Goal: Task Accomplishment & Management: Manage account settings

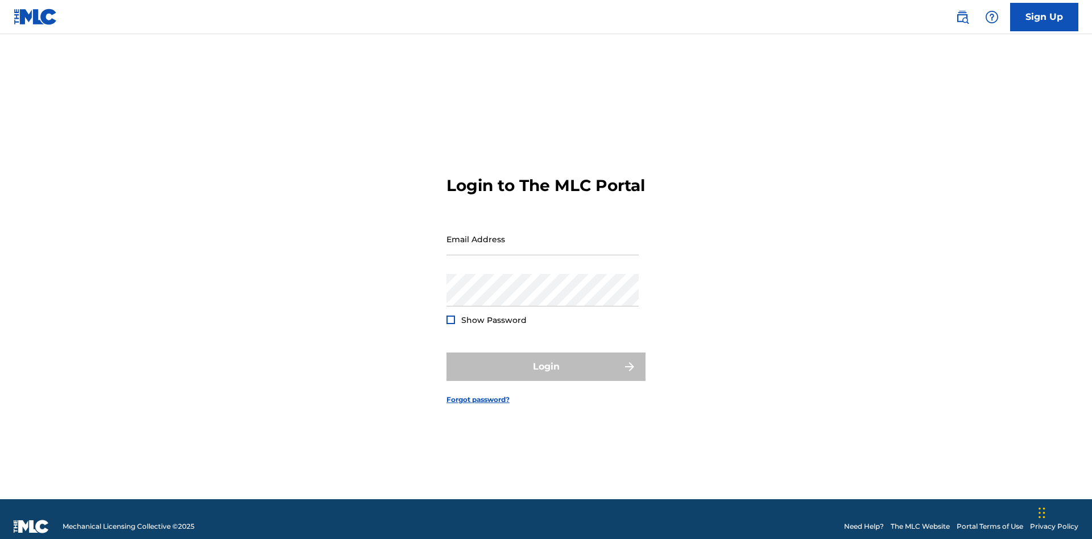
scroll to position [15, 0]
click at [543, 234] on input "Email Address" at bounding box center [542, 239] width 192 height 32
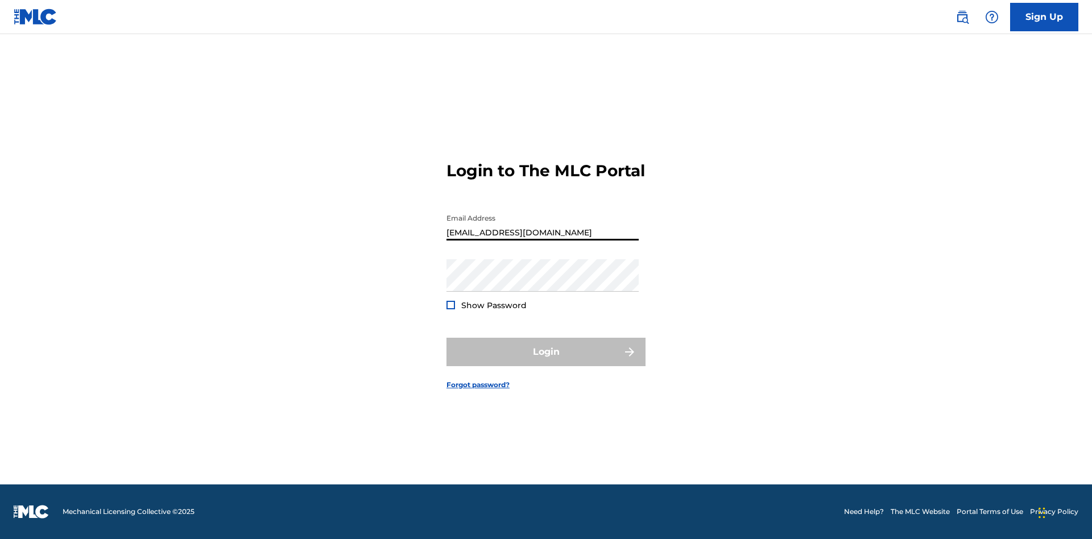
scroll to position [0, 29]
type input "bad50b08-31f7-445a-9741-c22067d3f286@mailslurp.biz"
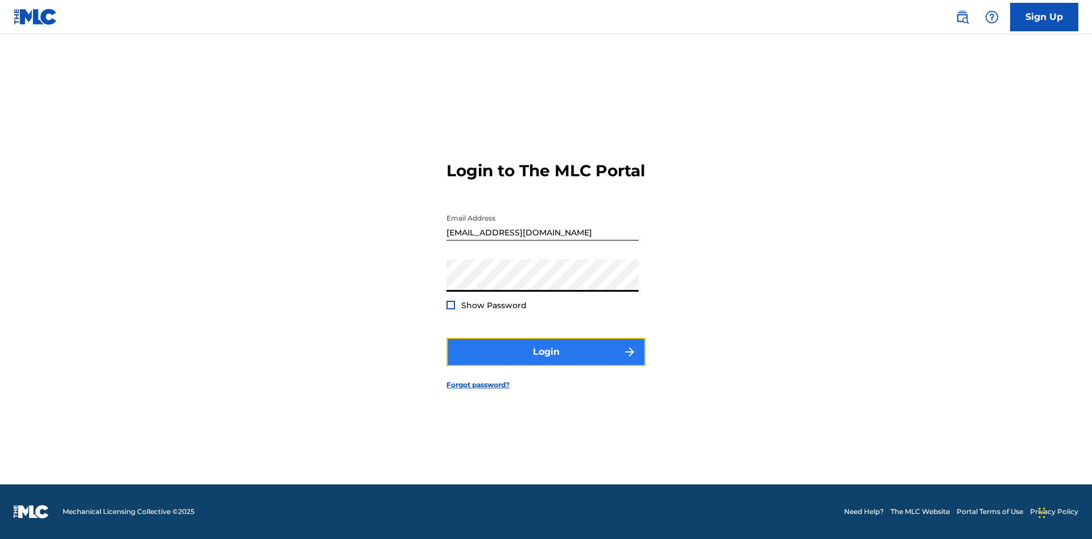
click at [546, 362] on button "Login" at bounding box center [545, 352] width 199 height 28
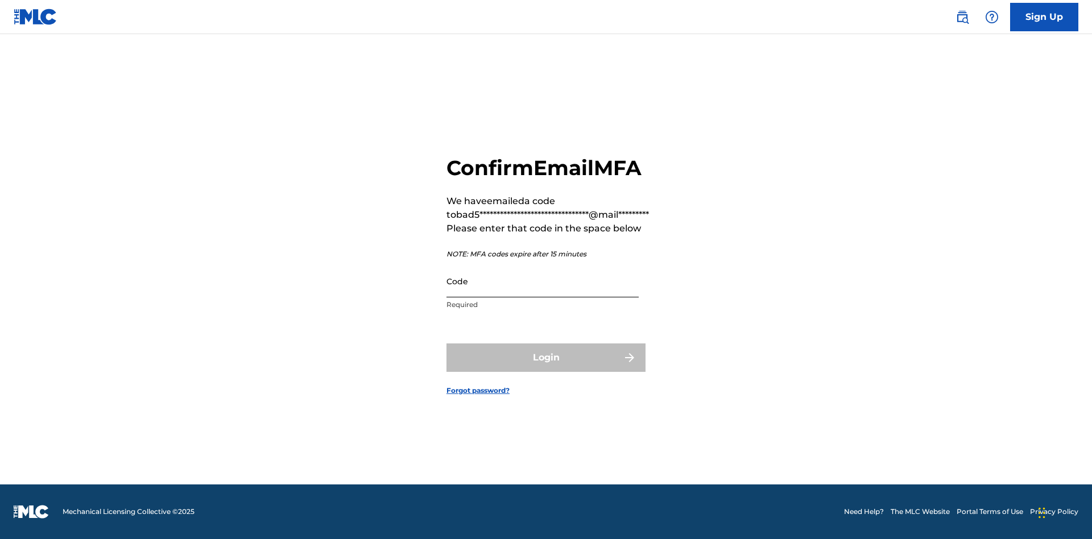
click at [543, 281] on input "Code" at bounding box center [542, 281] width 192 height 32
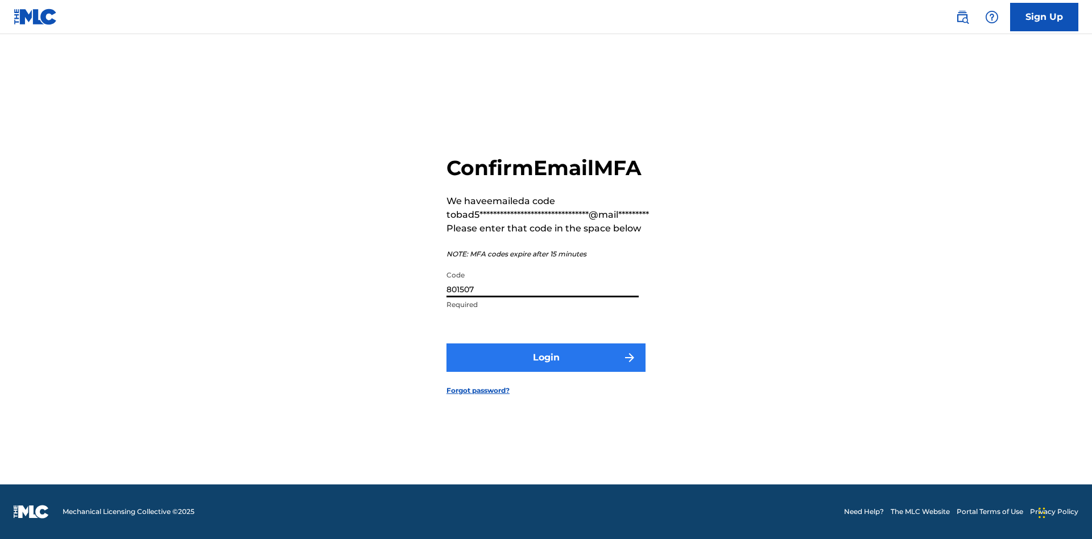
type input "801507"
click at [546, 357] on button "Login" at bounding box center [545, 358] width 199 height 28
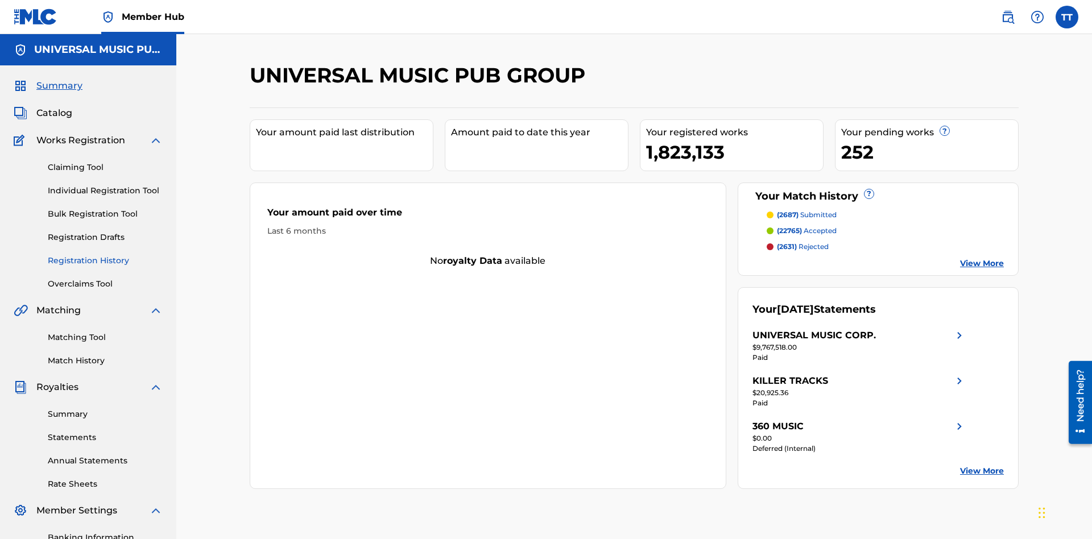
click at [105, 255] on link "Registration History" at bounding box center [105, 261] width 115 height 12
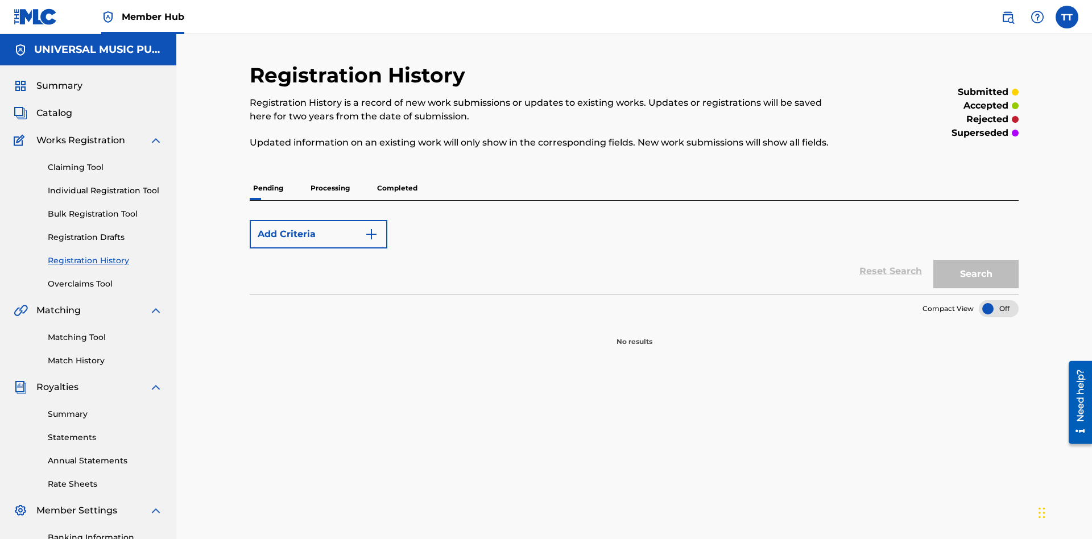
click at [397, 176] on p "Completed" at bounding box center [397, 188] width 47 height 24
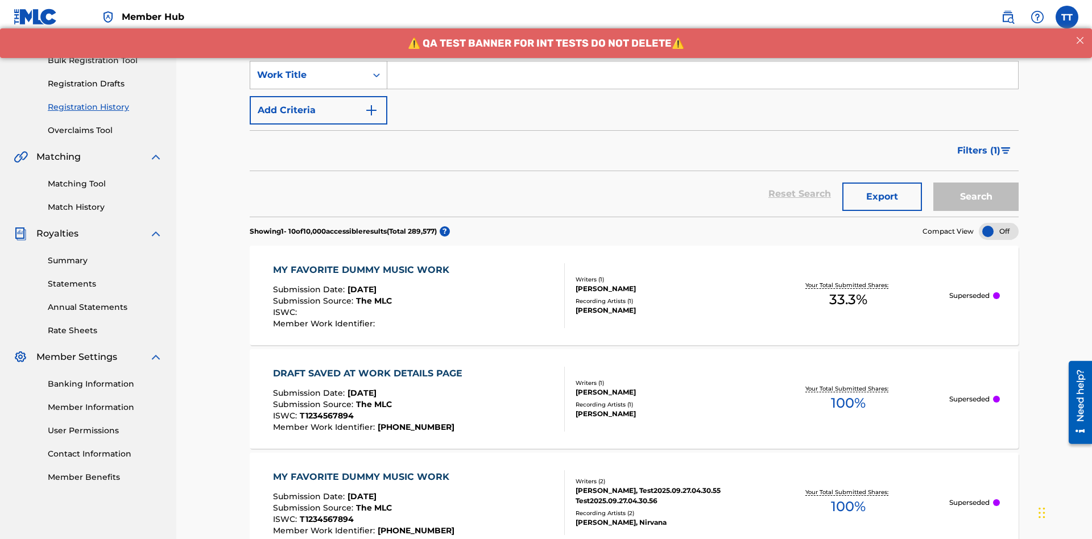
click at [308, 75] on div "Work Title" at bounding box center [308, 75] width 102 height 14
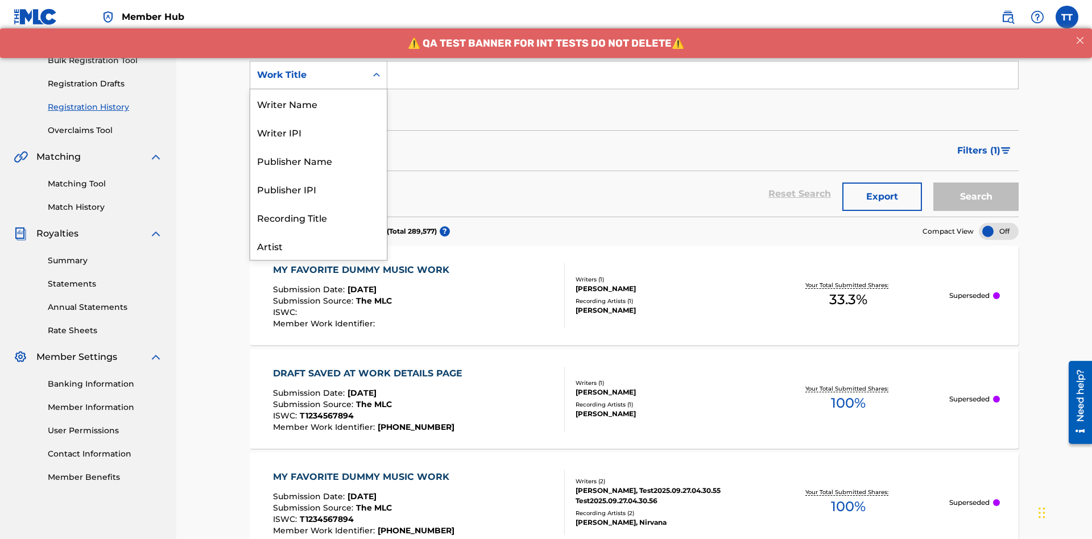
scroll to position [57, 0]
click at [319, 217] on div "ISRC" at bounding box center [318, 217] width 137 height 28
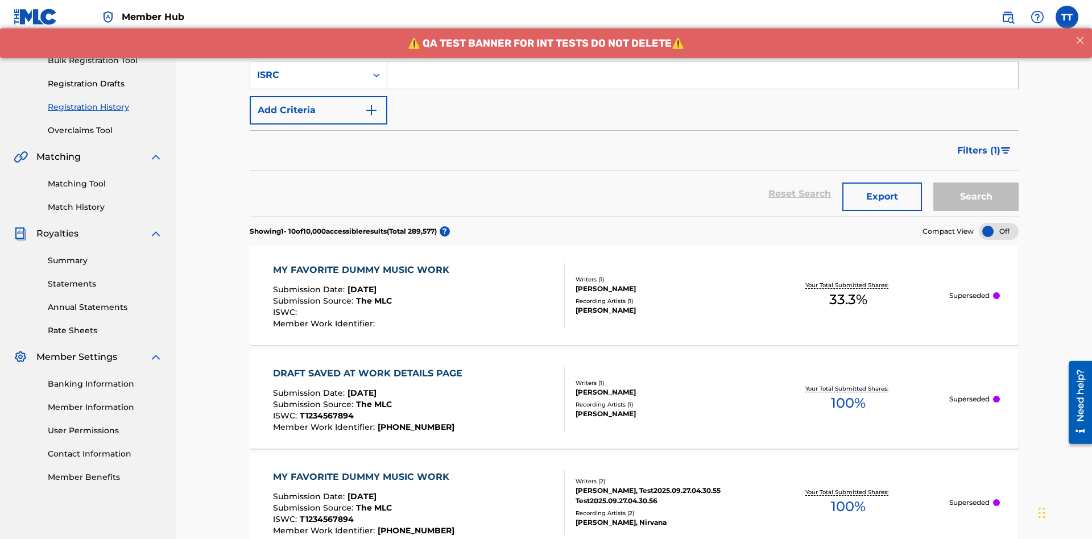
click at [702, 82] on input "Search Form" at bounding box center [702, 74] width 631 height 27
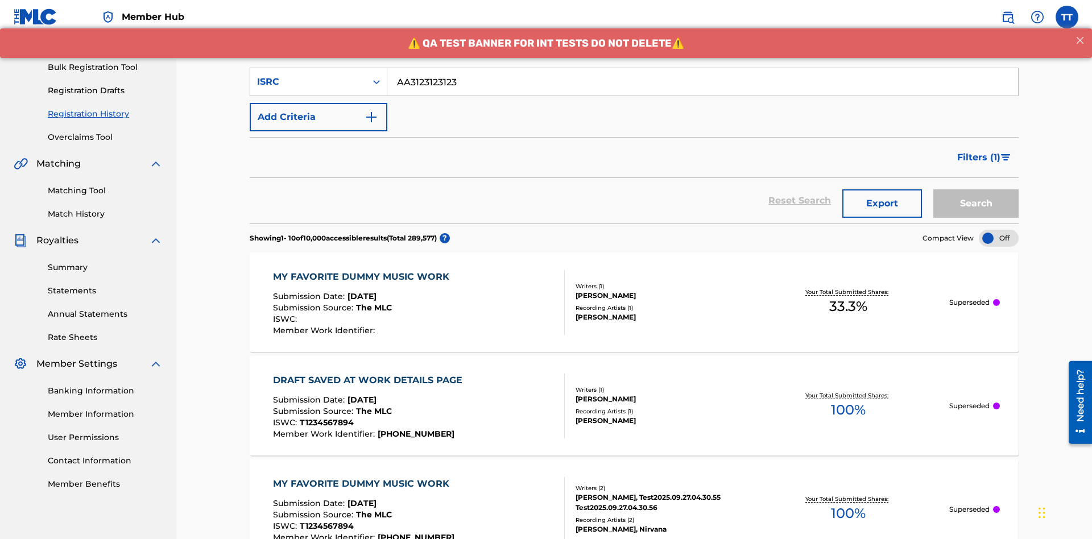
type input "AA3123123123"
click at [976, 189] on button "Search" at bounding box center [975, 203] width 85 height 28
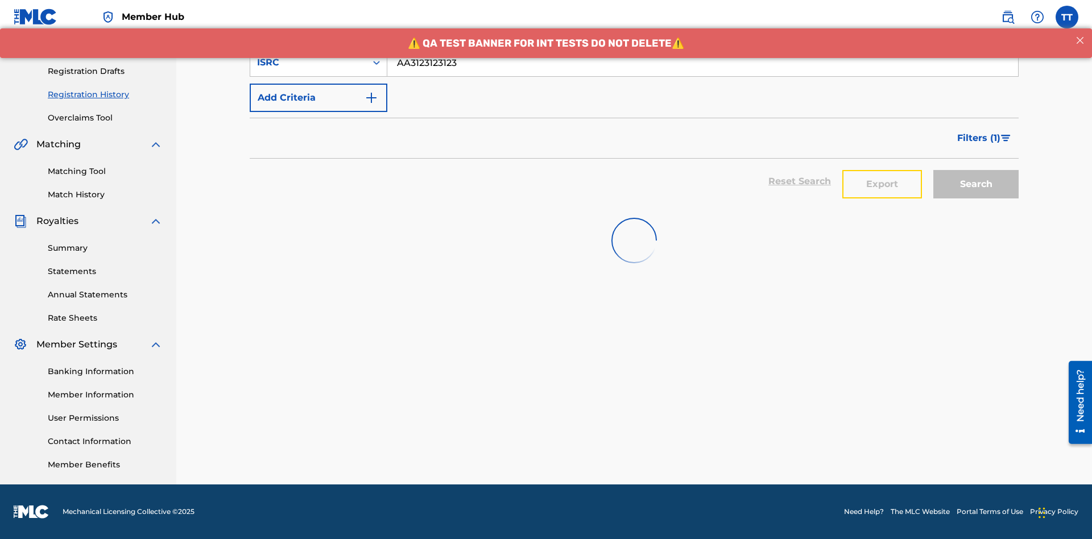
click at [882, 170] on button "Export" at bounding box center [882, 184] width 80 height 28
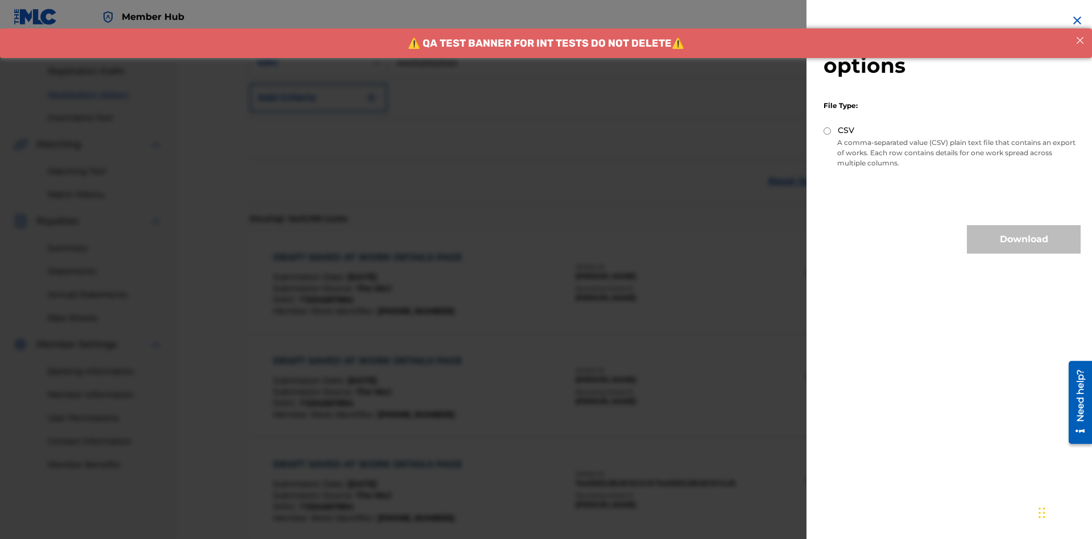
scroll to position [268, 0]
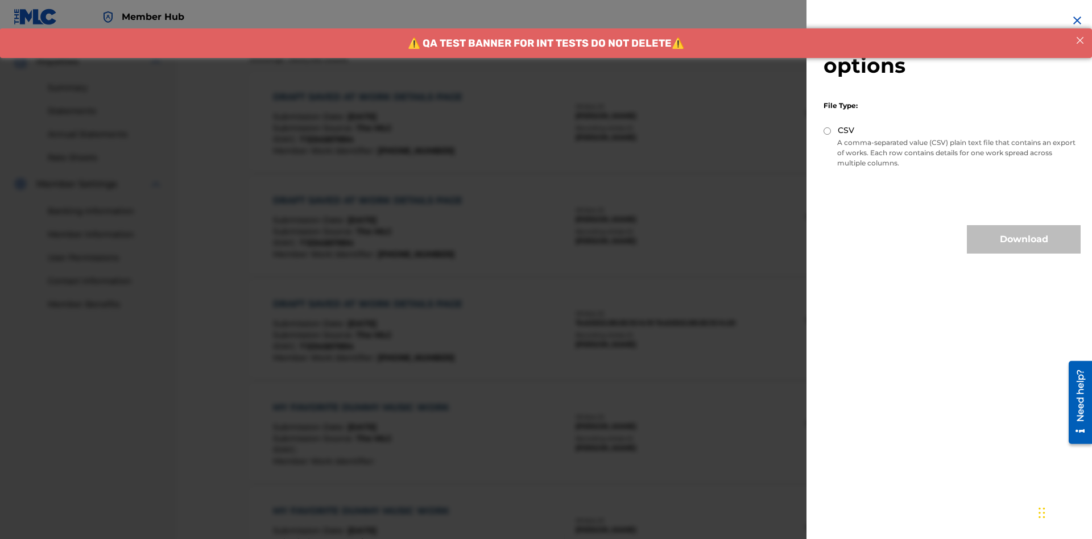
click at [828, 131] on input "CSV" at bounding box center [827, 130] width 7 height 7
radio input "true"
click at [1024, 239] on button "Download" at bounding box center [1024, 239] width 114 height 28
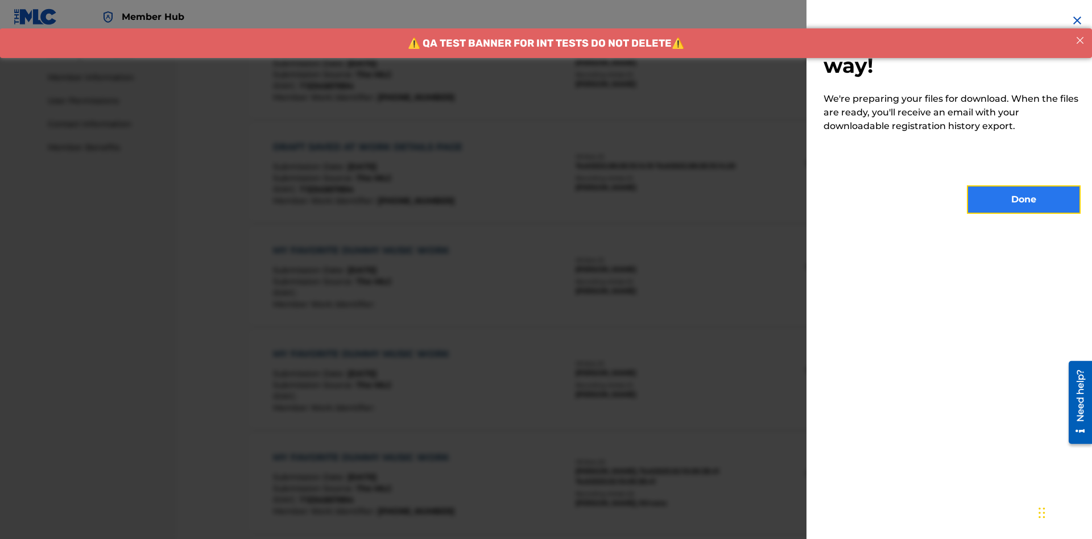
click at [1024, 200] on button "Done" at bounding box center [1024, 199] width 114 height 28
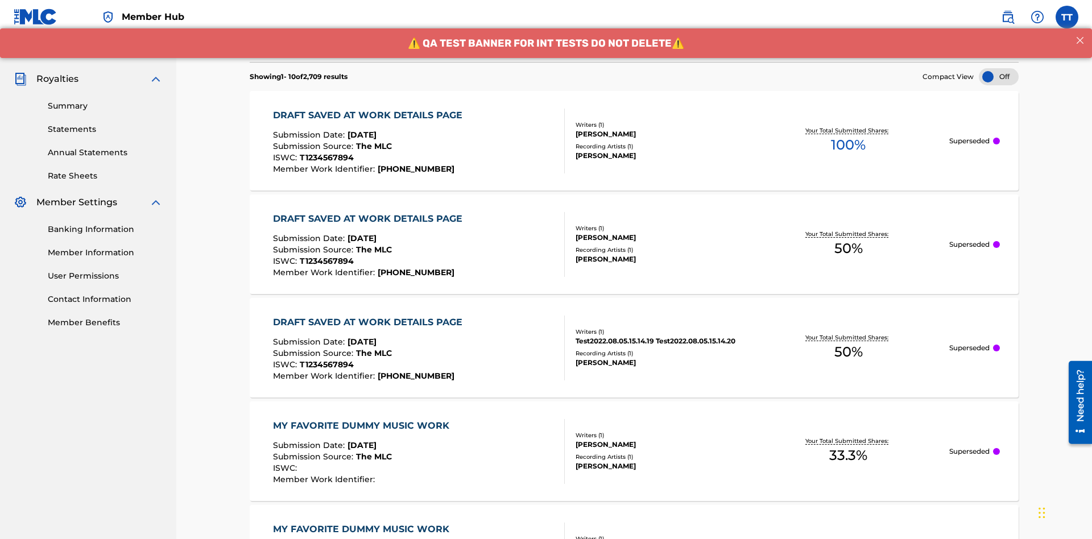
click at [370, 109] on div "DRAFT SAVED AT WORK DETAILS PAGE" at bounding box center [370, 116] width 195 height 14
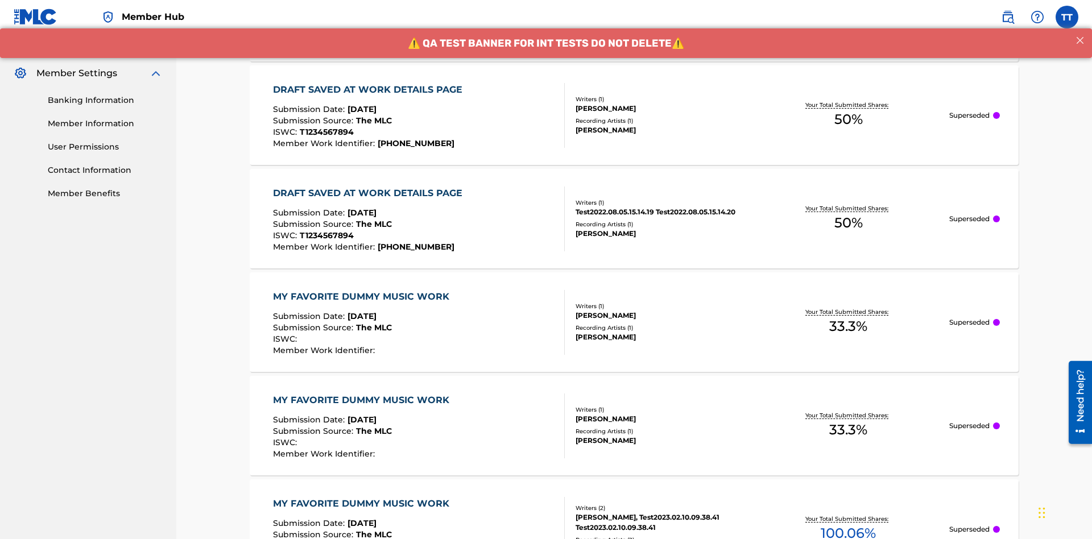
scroll to position [154, 0]
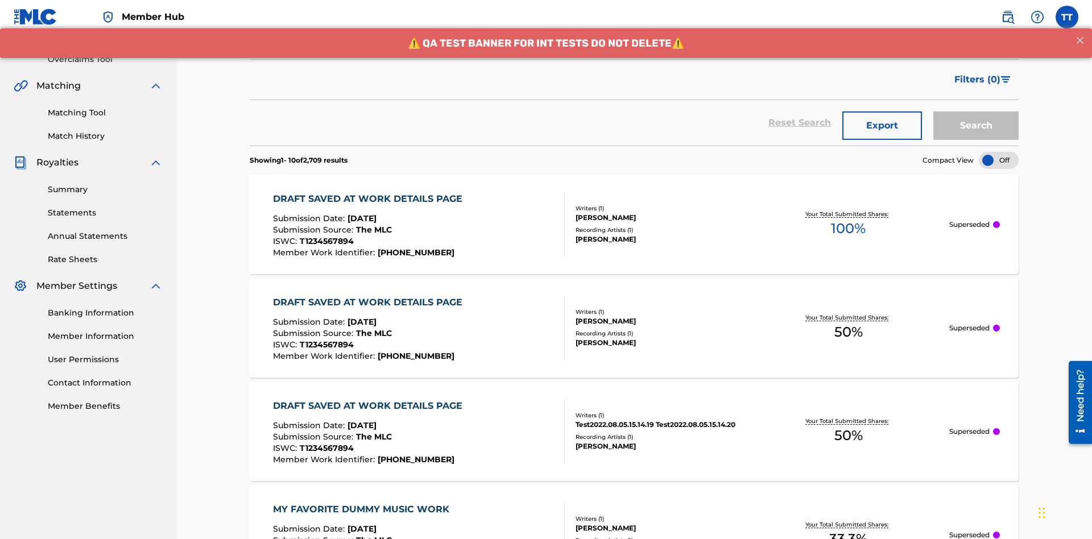
click at [308, 11] on div "ISRC" at bounding box center [308, 4] width 102 height 14
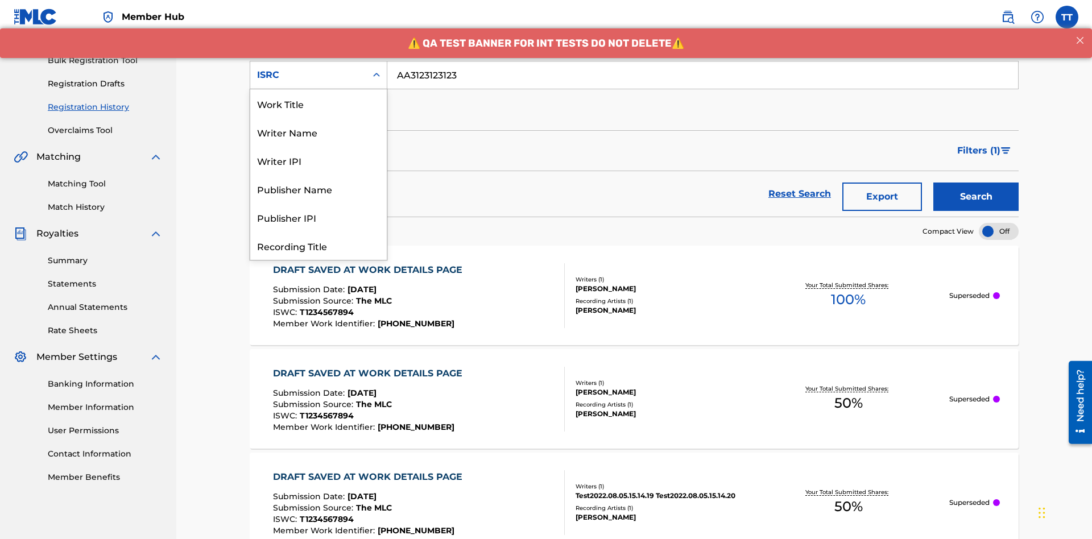
scroll to position [57, 0]
click at [319, 189] on div "Recording Title" at bounding box center [318, 189] width 137 height 28
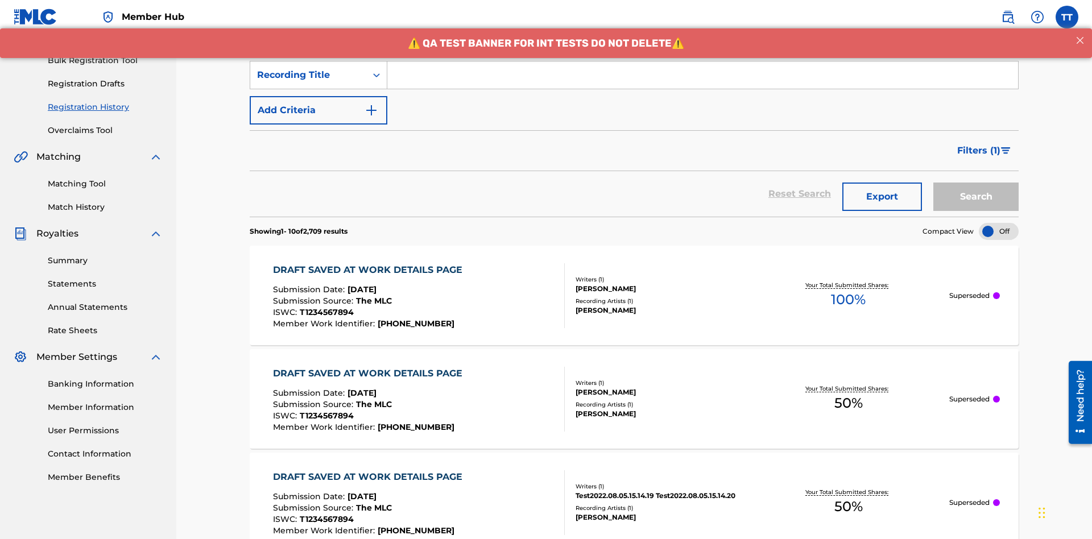
scroll to position [147, 0]
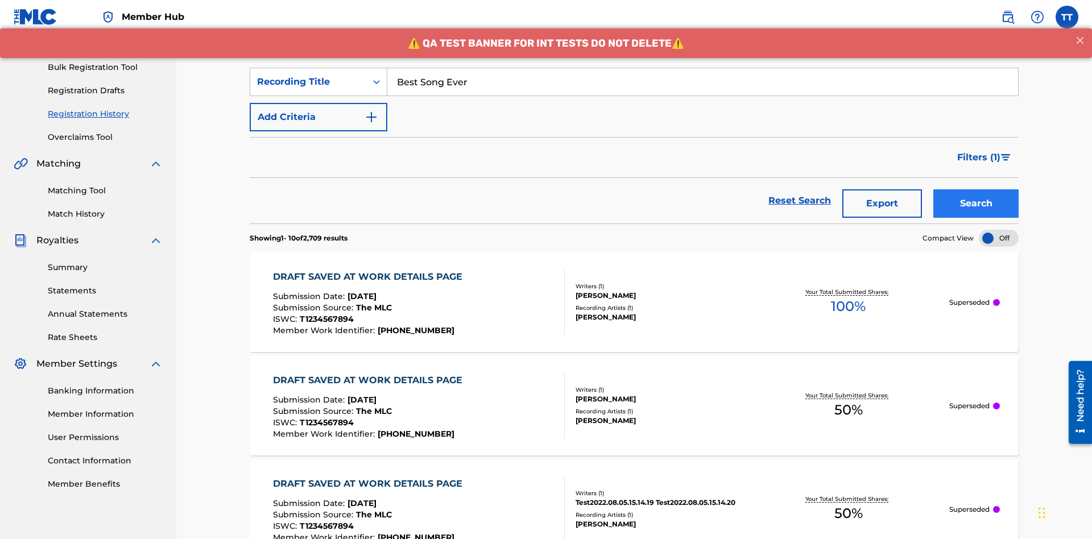
type input "Best Song Ever"
click at [976, 189] on button "Search" at bounding box center [975, 203] width 85 height 28
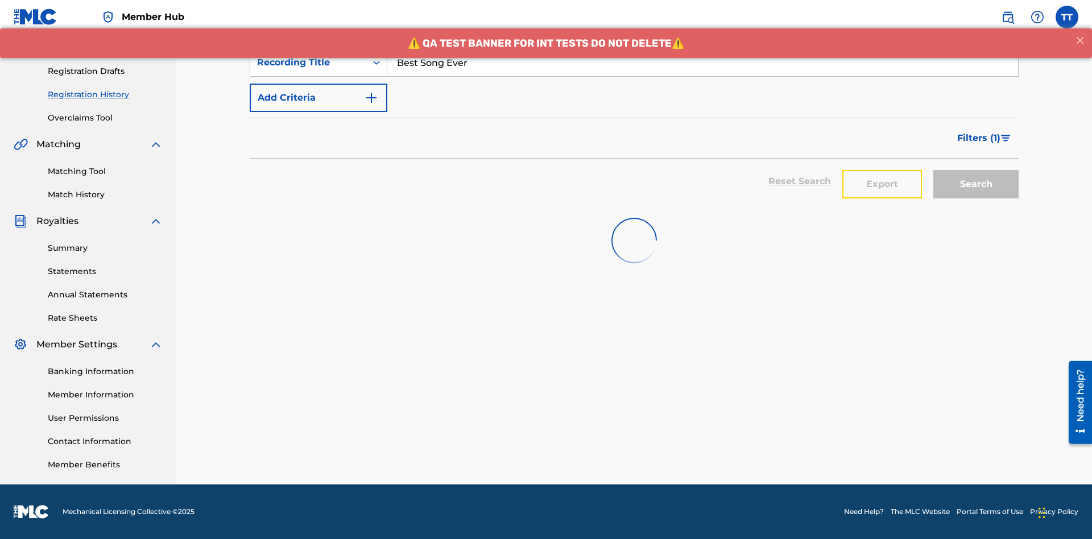
click at [882, 170] on button "Export" at bounding box center [882, 184] width 80 height 28
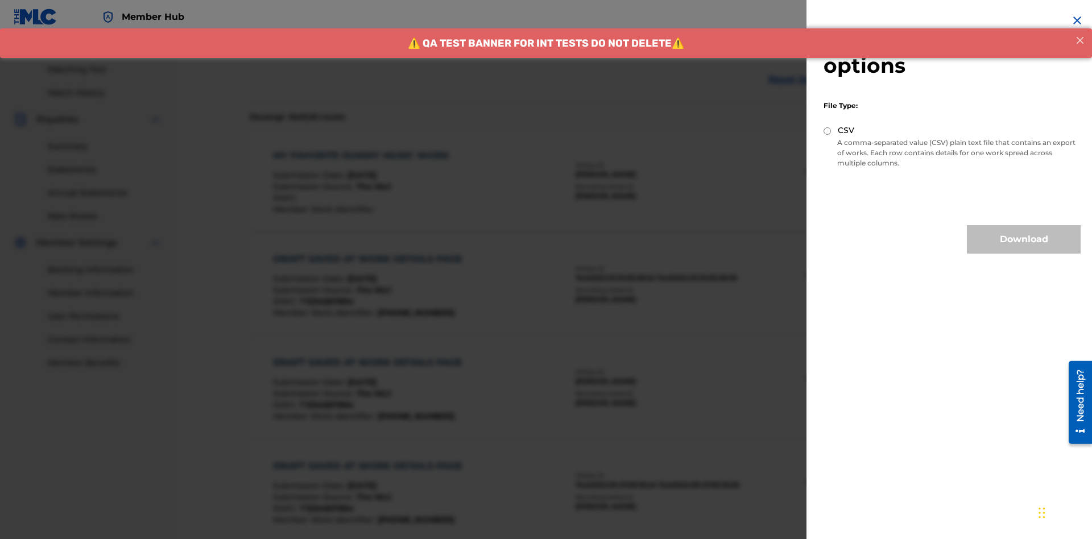
click at [828, 131] on input "CSV" at bounding box center [827, 130] width 7 height 7
radio input "true"
click at [1024, 239] on button "Download" at bounding box center [1024, 239] width 114 height 28
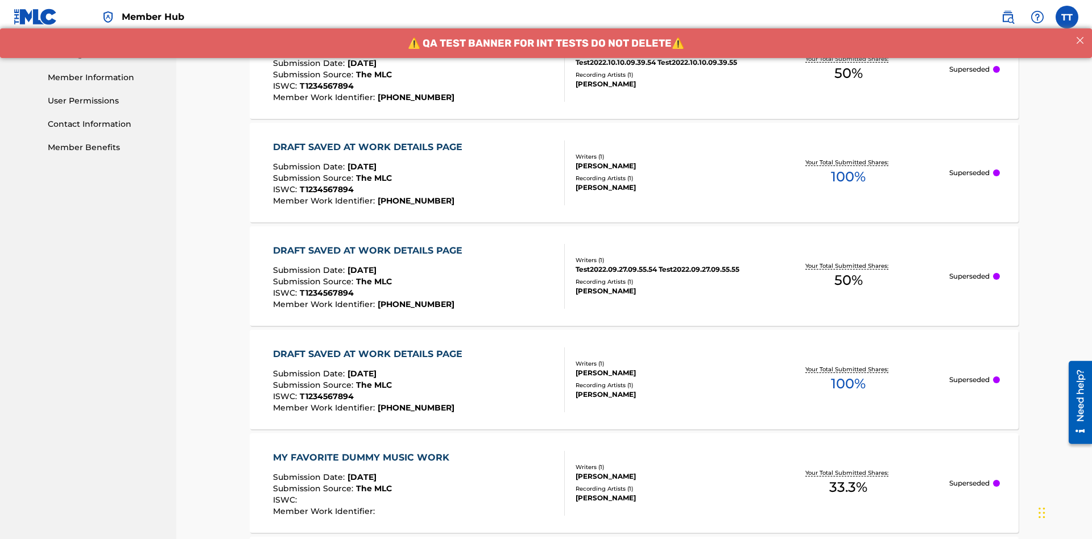
scroll to position [348, 0]
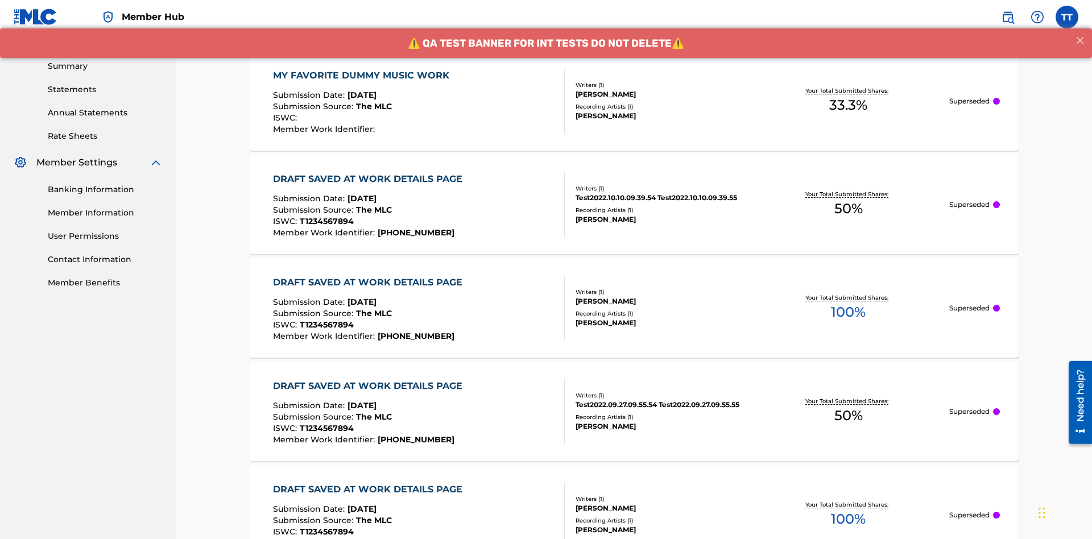
click at [362, 75] on div "MY FAVORITE DUMMY MUSIC WORK" at bounding box center [364, 76] width 182 height 14
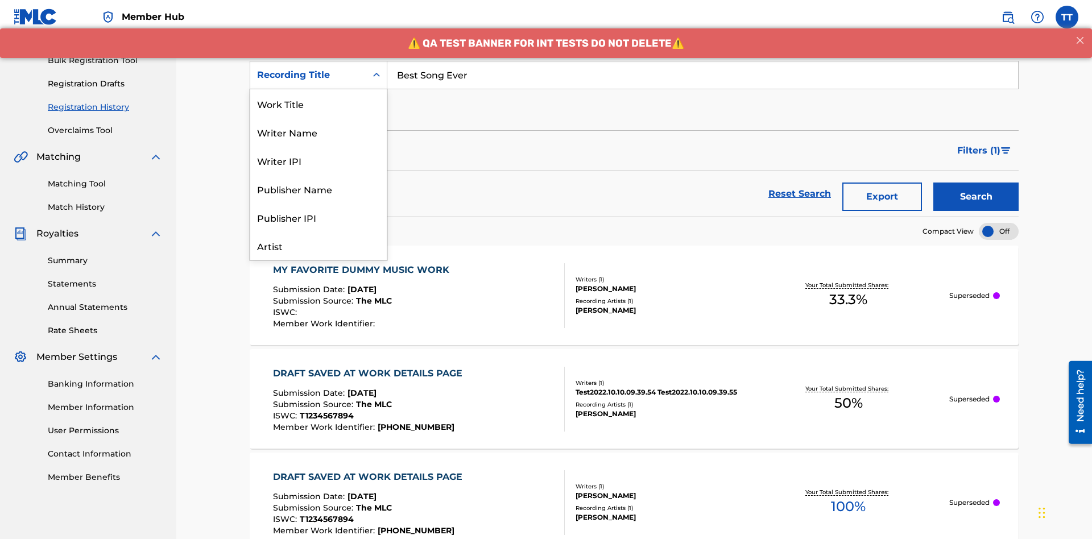
scroll to position [57, 0]
click at [319, 61] on div "Work Title" at bounding box center [318, 46] width 137 height 28
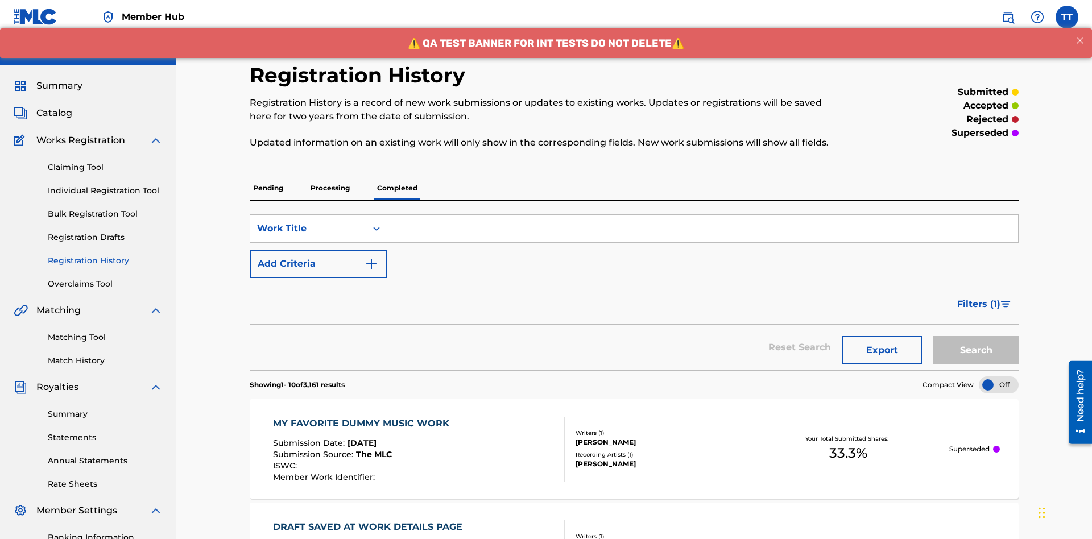
scroll to position [147, 0]
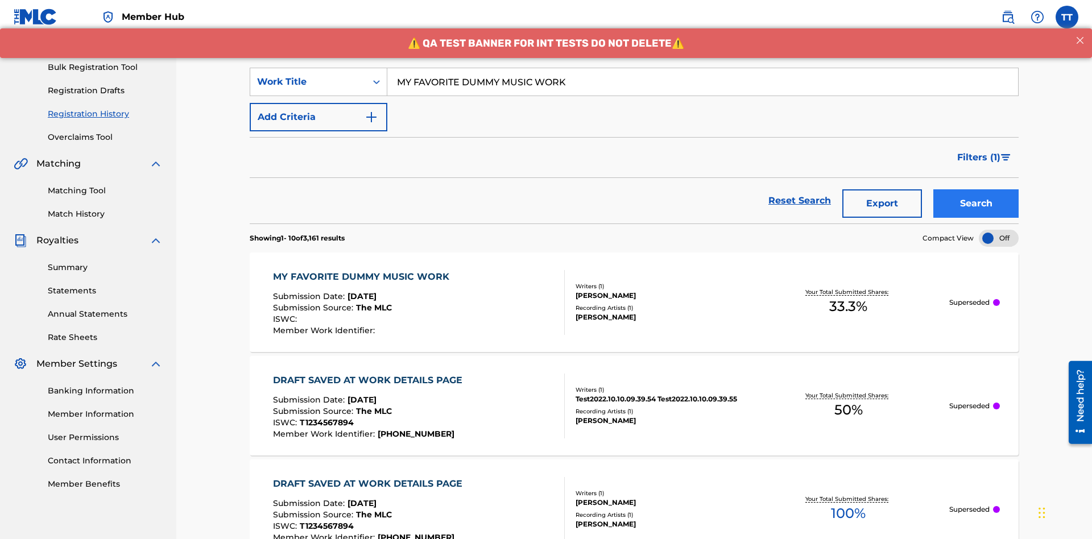
type input "MY FAVORITE DUMMY MUSIC WORK"
click at [976, 189] on button "Search" at bounding box center [975, 203] width 85 height 28
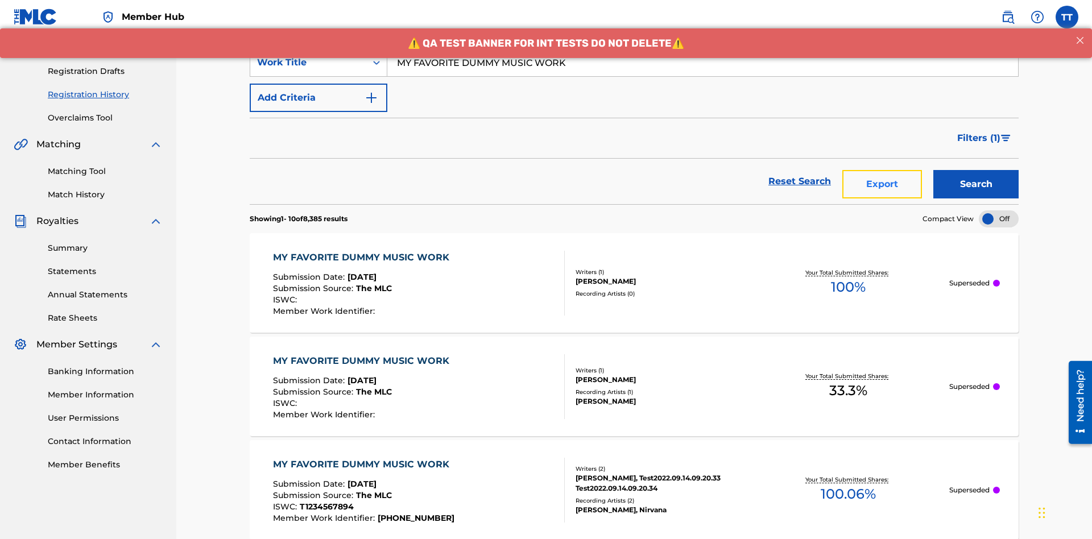
click at [882, 170] on button "Export" at bounding box center [882, 184] width 80 height 28
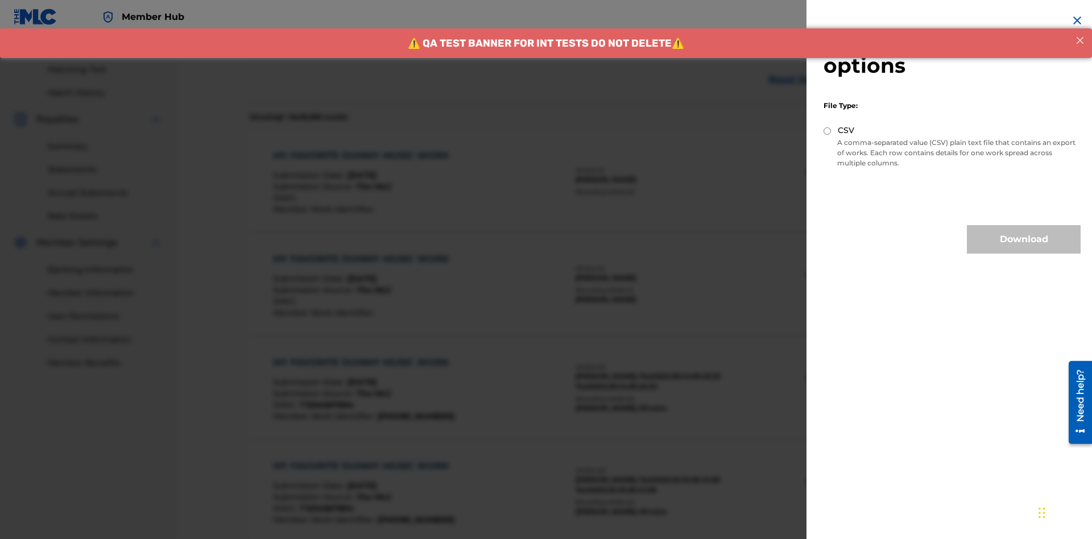
click at [828, 131] on input "CSV" at bounding box center [827, 130] width 7 height 7
radio input "true"
click at [1024, 239] on button "Download" at bounding box center [1024, 239] width 114 height 28
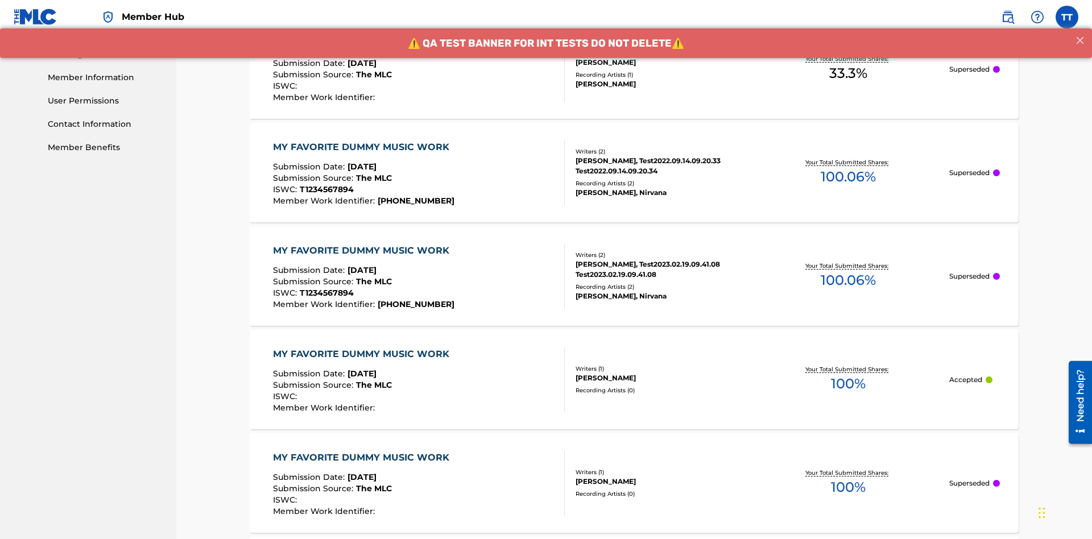
scroll to position [601, 0]
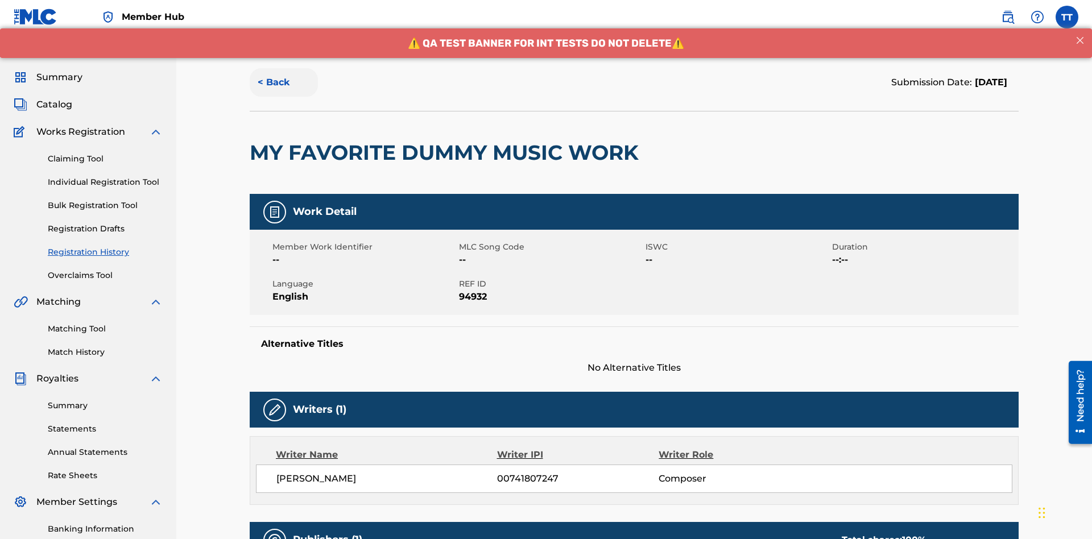
click at [284, 82] on button "< Back" at bounding box center [284, 82] width 68 height 28
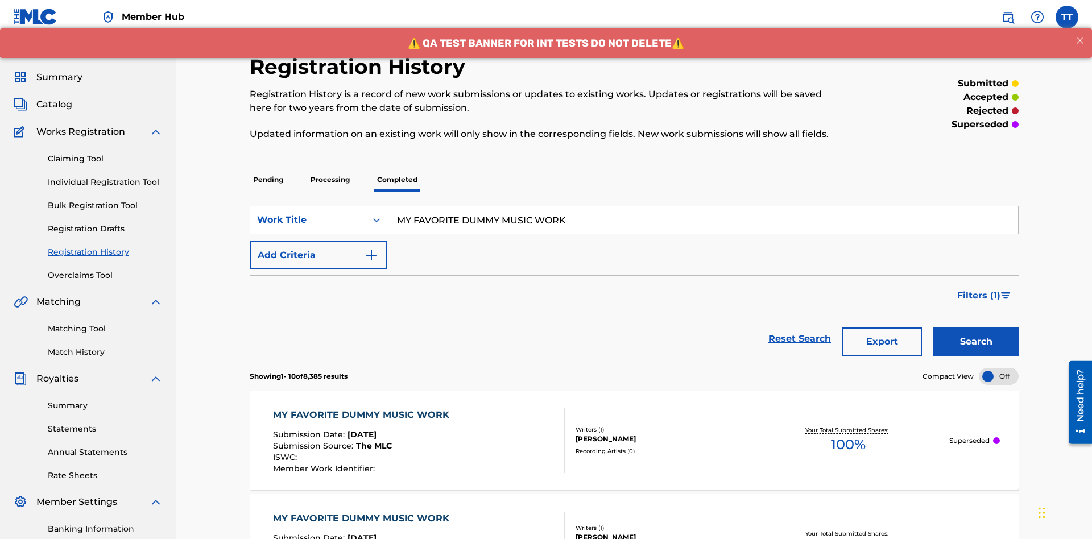
click at [308, 213] on div "Work Title" at bounding box center [308, 220] width 102 height 14
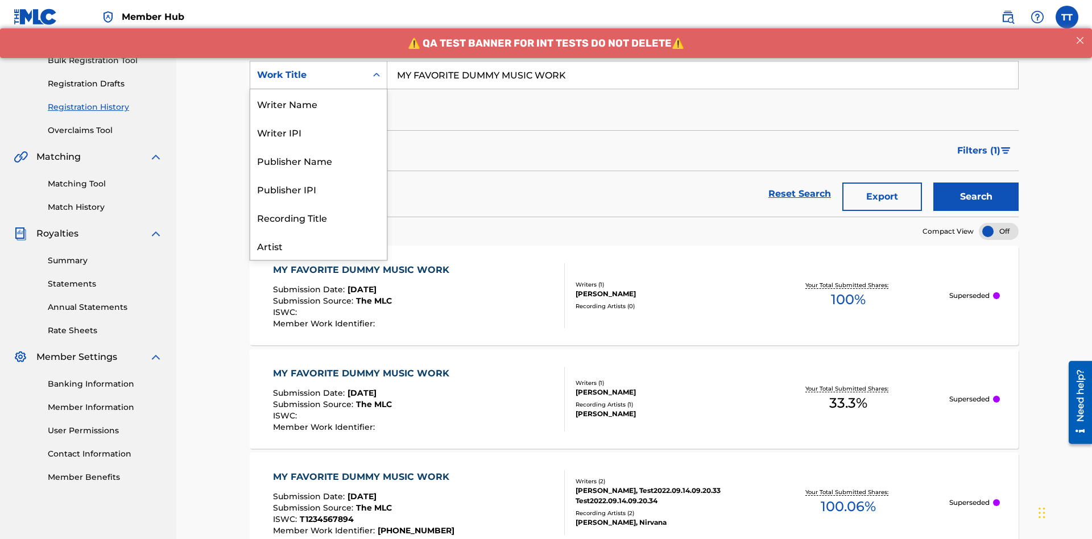
scroll to position [57, 0]
click at [319, 61] on div "Writer Name" at bounding box center [318, 46] width 137 height 28
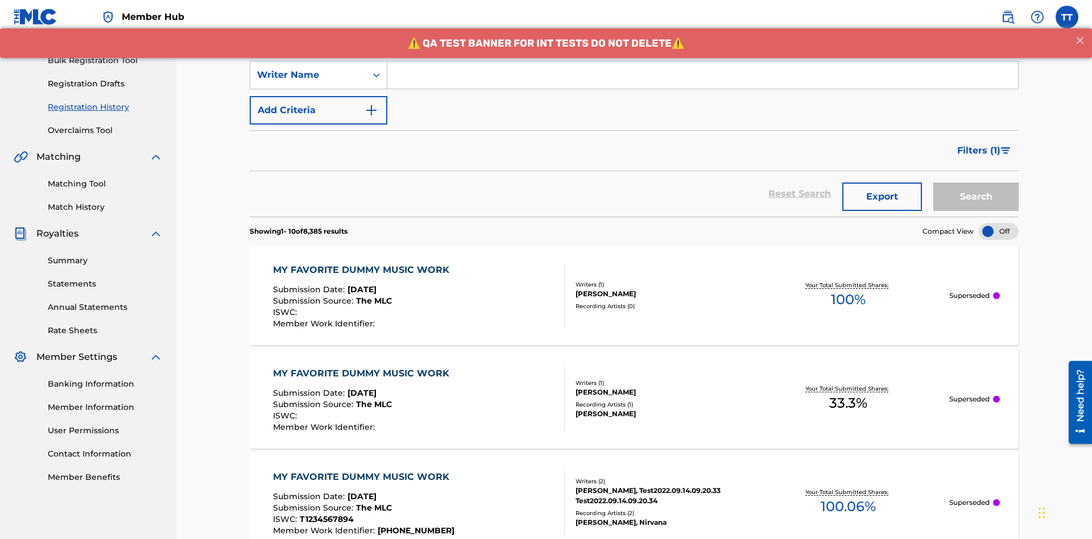
scroll to position [0, 0]
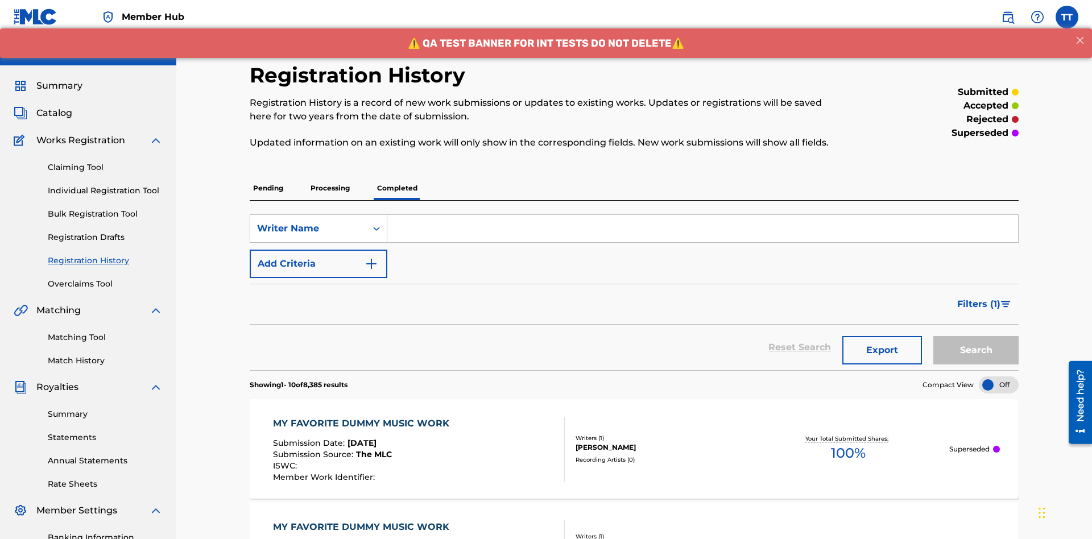
click at [702, 215] on input "Search Form" at bounding box center [702, 228] width 631 height 27
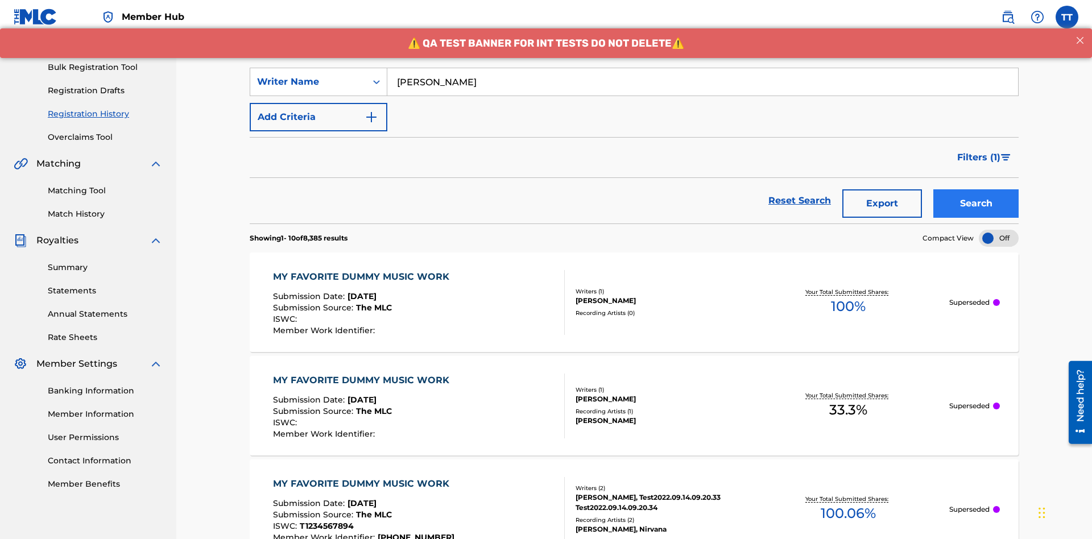
type input "BERKOWITZ"
click at [976, 189] on button "Search" at bounding box center [975, 203] width 85 height 28
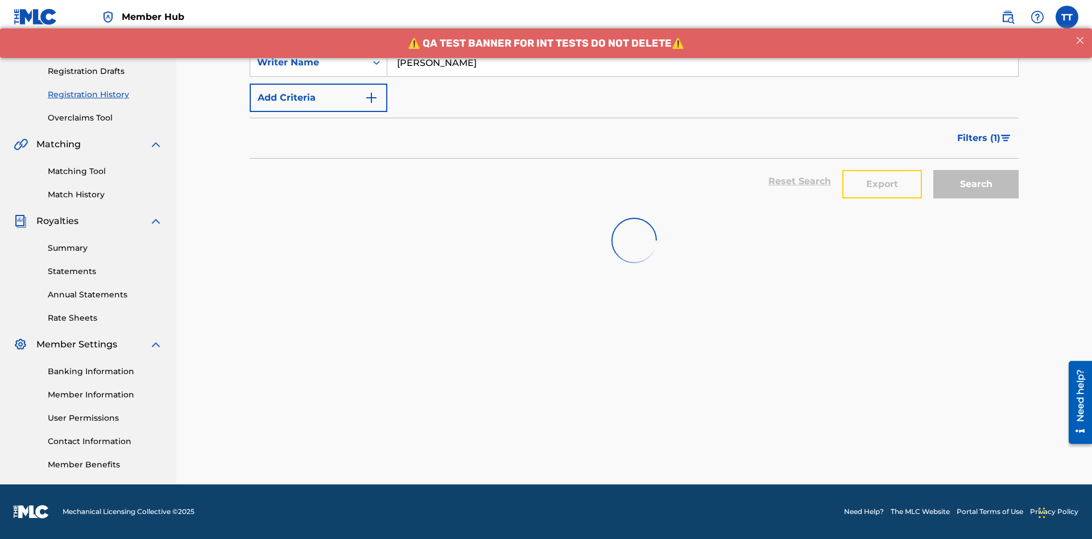
click at [882, 170] on button "Export" at bounding box center [882, 184] width 80 height 28
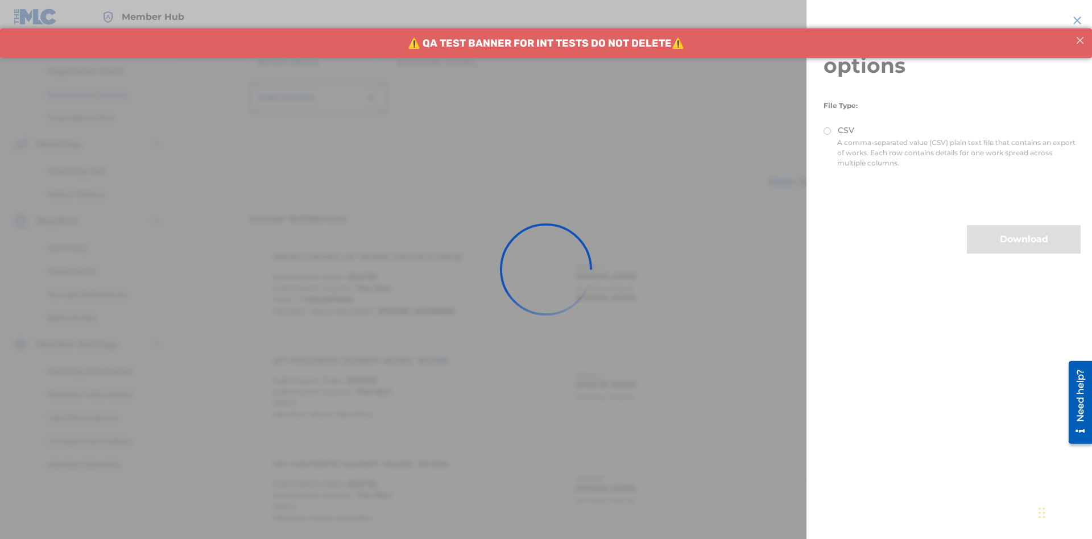
scroll to position [268, 0]
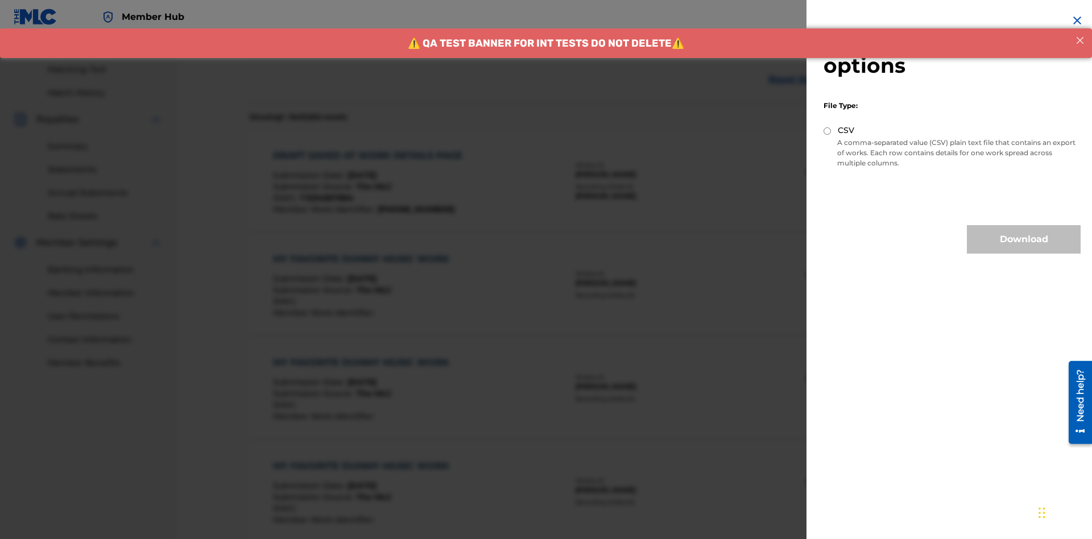
click at [828, 131] on input "CSV" at bounding box center [827, 130] width 7 height 7
radio input "true"
click at [1024, 239] on button "Download" at bounding box center [1024, 239] width 114 height 28
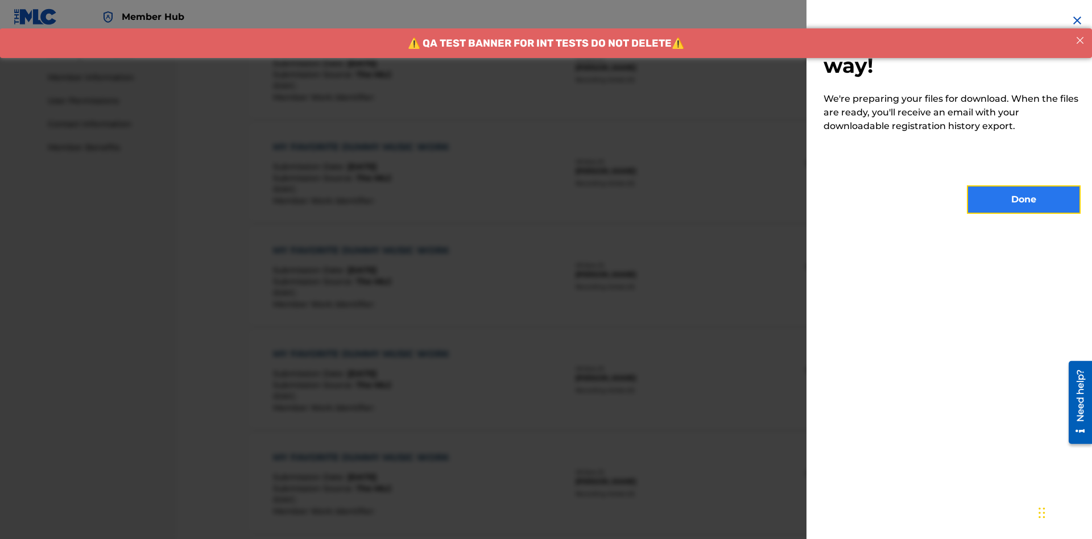
click at [1024, 200] on button "Done" at bounding box center [1024, 199] width 114 height 28
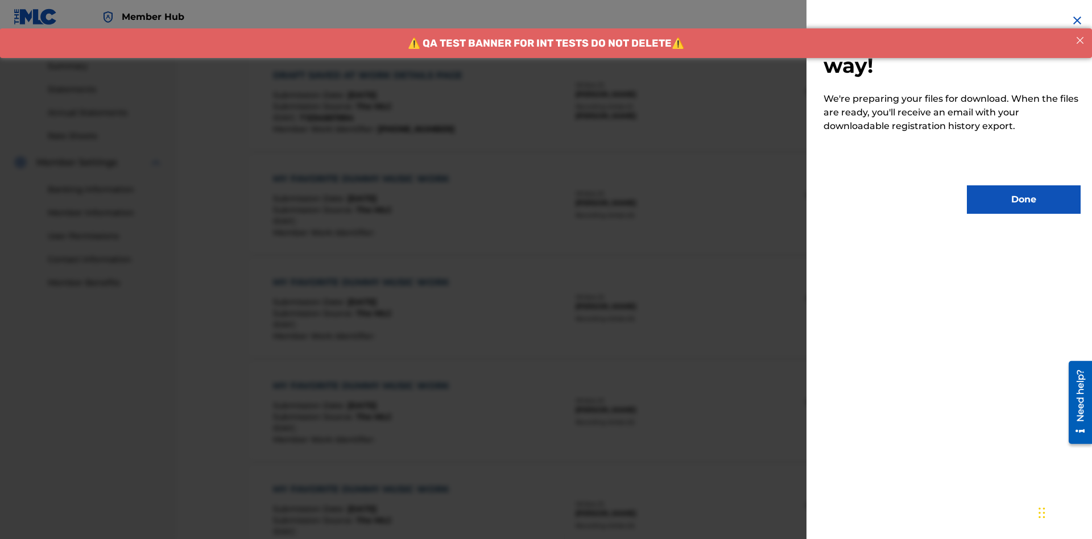
click at [370, 75] on div "DRAFT SAVED AT WORK DETAILS PAGE" at bounding box center [370, 76] width 195 height 14
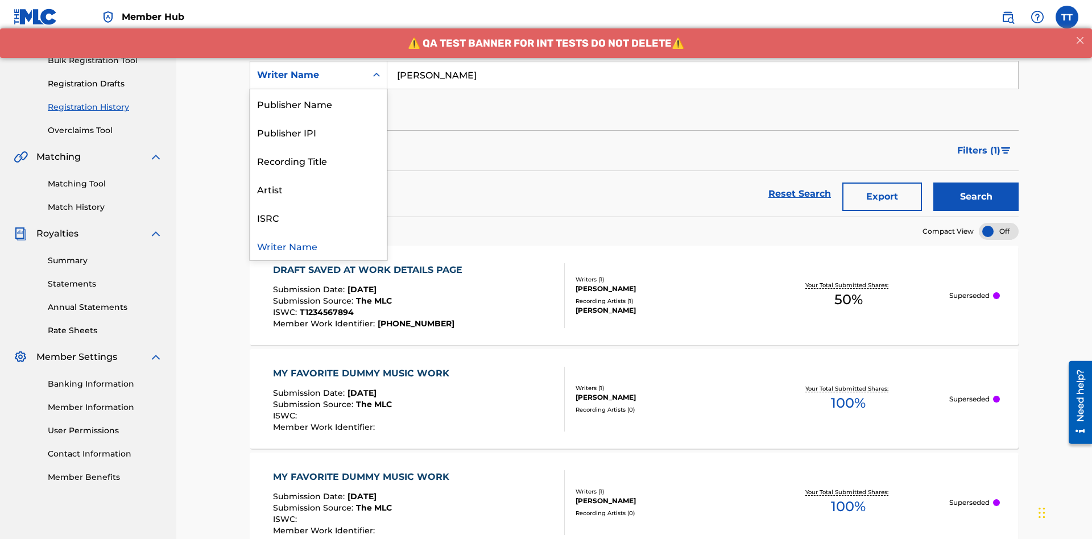
click at [319, 89] on div "Writer IPI" at bounding box center [318, 75] width 137 height 28
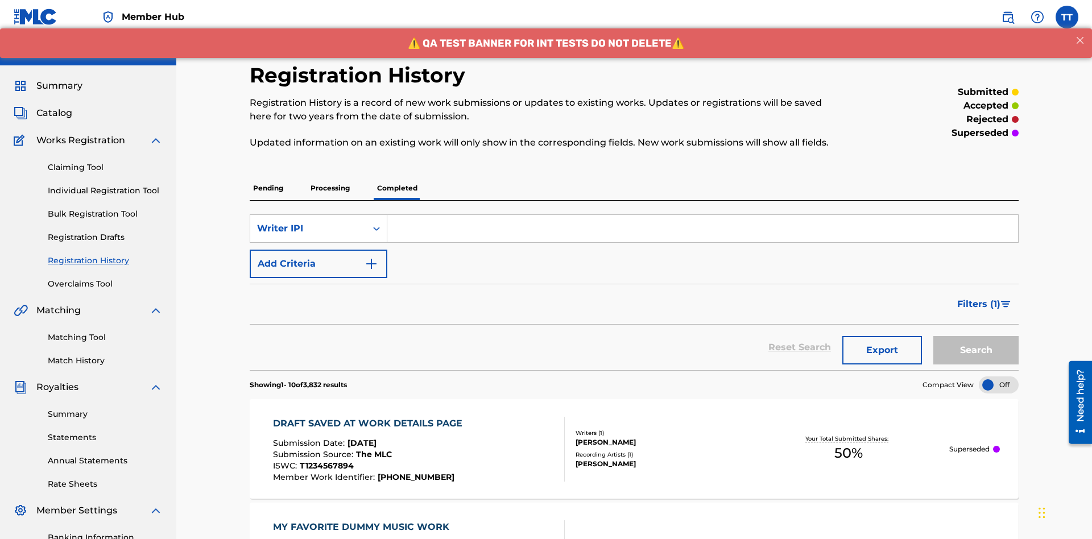
click at [702, 215] on input "Search Form" at bounding box center [702, 228] width 631 height 27
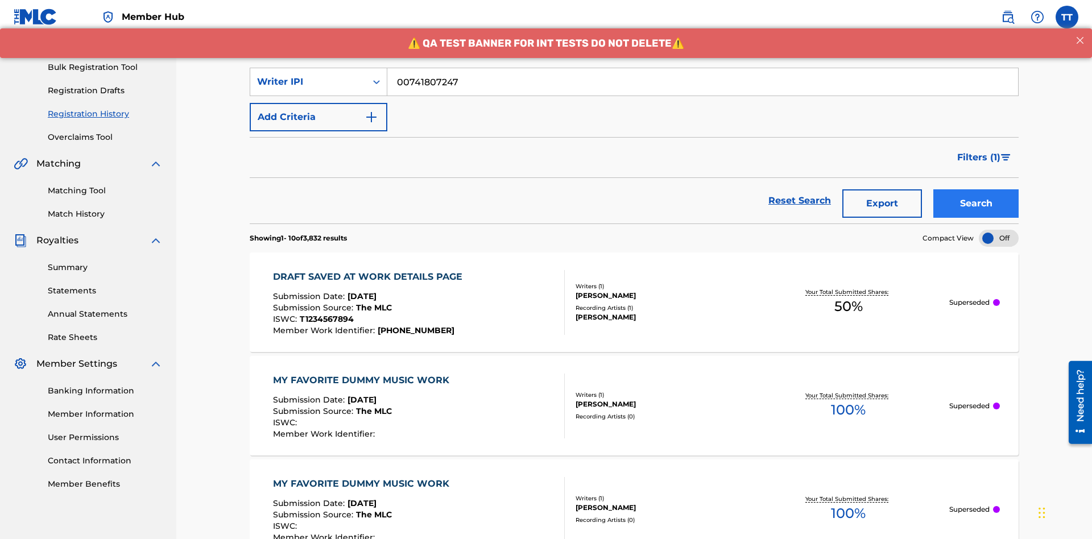
type input "00741807247"
click at [976, 189] on button "Search" at bounding box center [975, 203] width 85 height 28
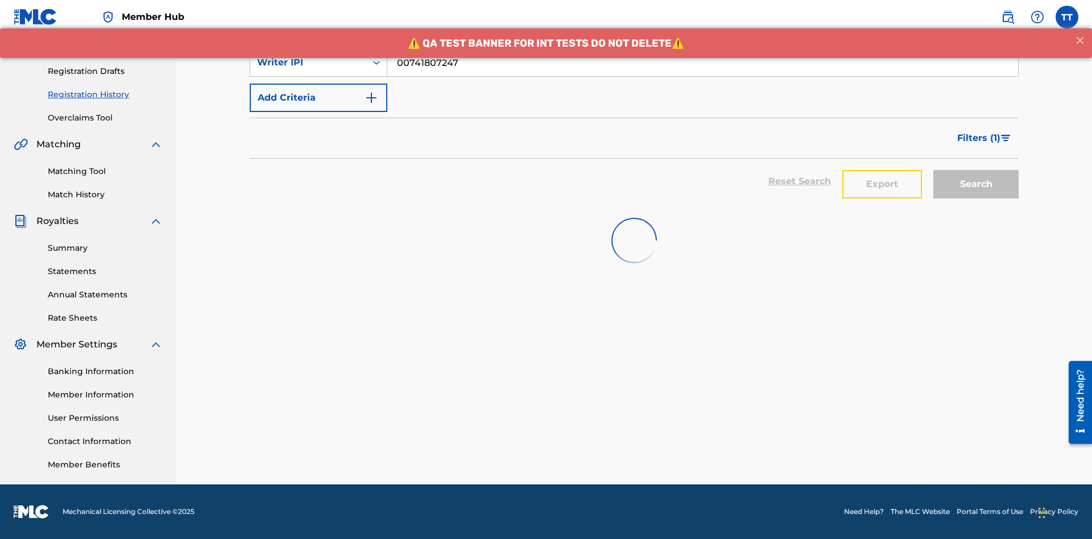
click at [882, 170] on button "Export" at bounding box center [882, 184] width 80 height 28
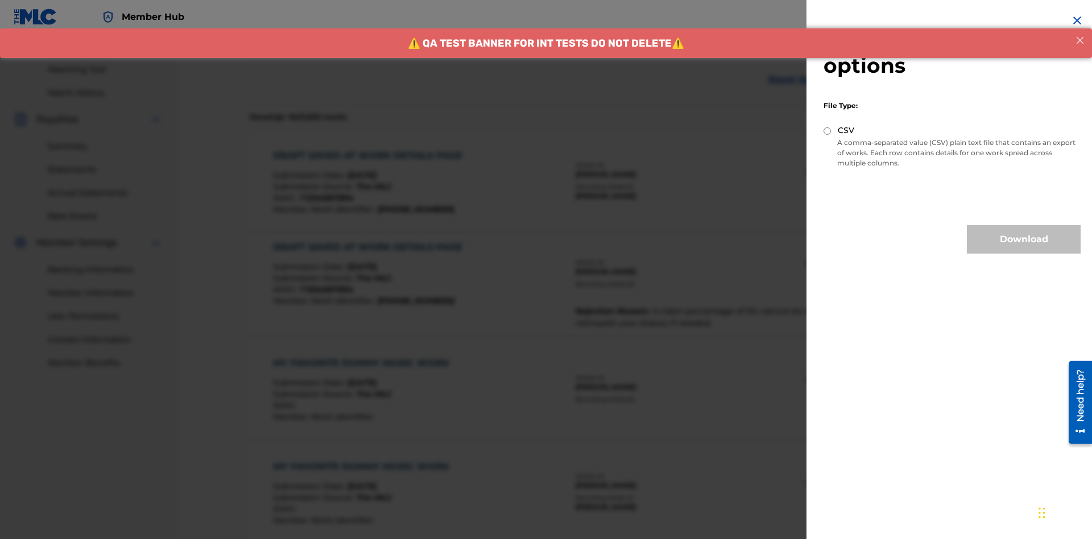
click at [828, 131] on input "CSV" at bounding box center [827, 130] width 7 height 7
radio input "true"
click at [1024, 239] on button "Download" at bounding box center [1024, 239] width 114 height 28
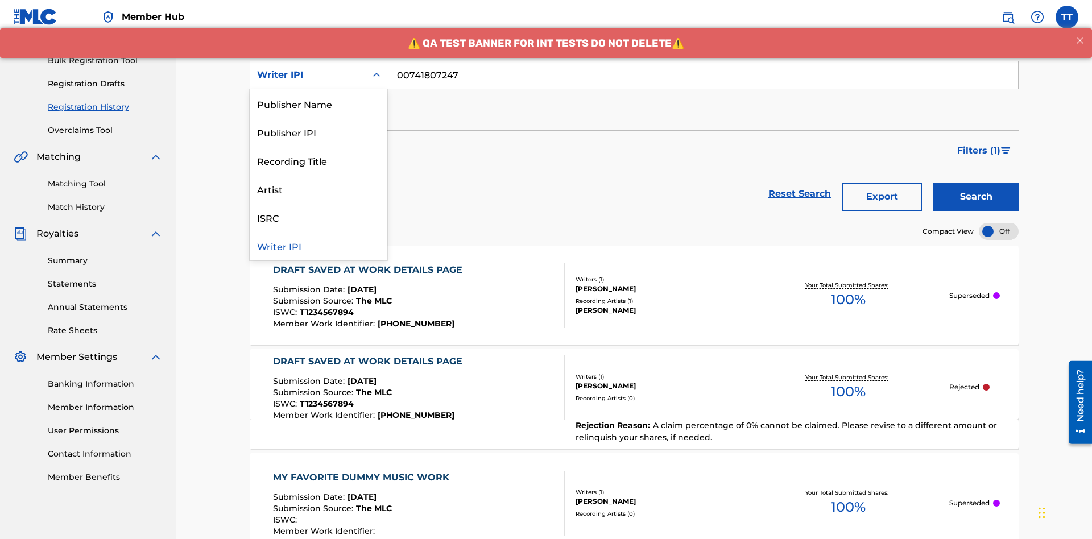
click at [319, 104] on div "Publisher Name" at bounding box center [318, 103] width 137 height 28
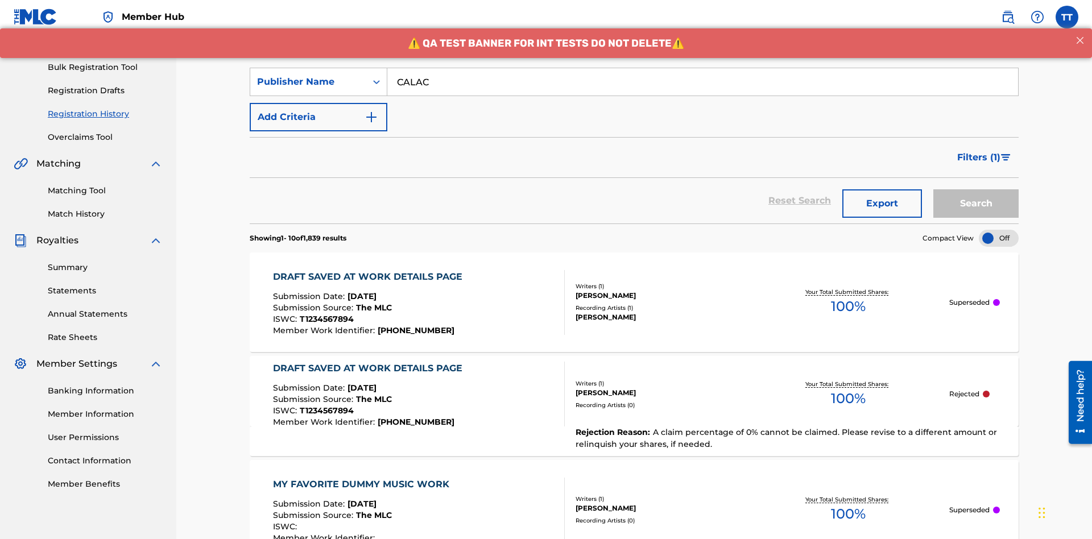
type input "CALACA"
click at [976, 189] on button "Search" at bounding box center [975, 203] width 85 height 28
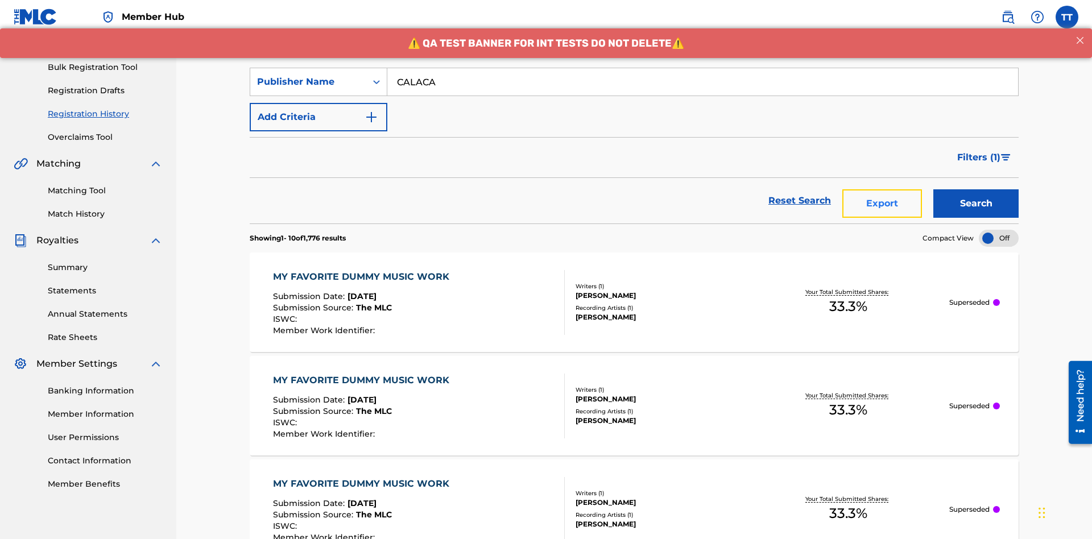
click at [882, 189] on button "Export" at bounding box center [882, 203] width 80 height 28
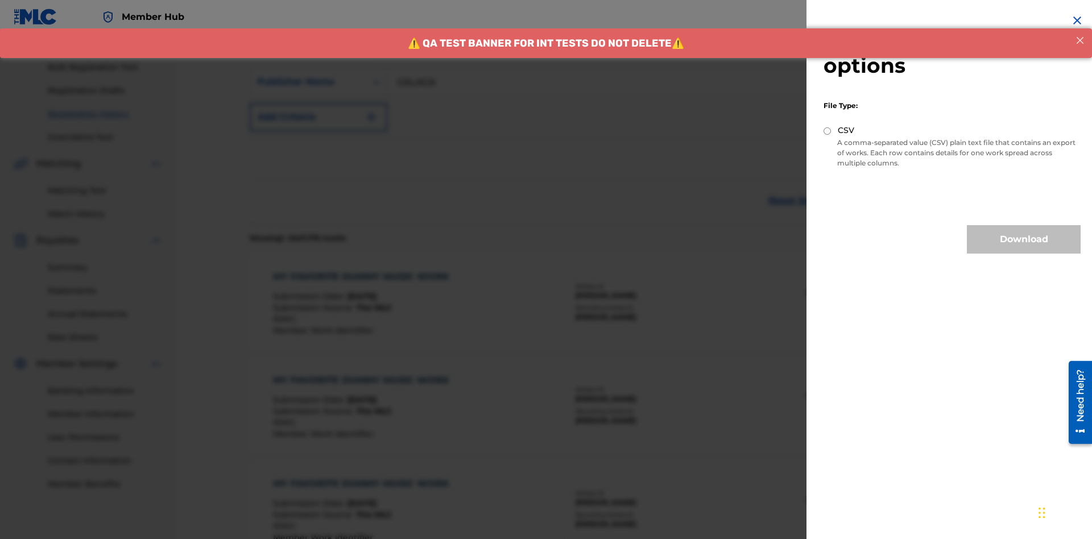
click at [828, 131] on input "CSV" at bounding box center [827, 130] width 7 height 7
click at [1024, 239] on button "Download" at bounding box center [1024, 239] width 114 height 28
click at [362, 270] on div "MY FAVORITE DUMMY MUSIC WORK" at bounding box center [364, 277] width 182 height 14
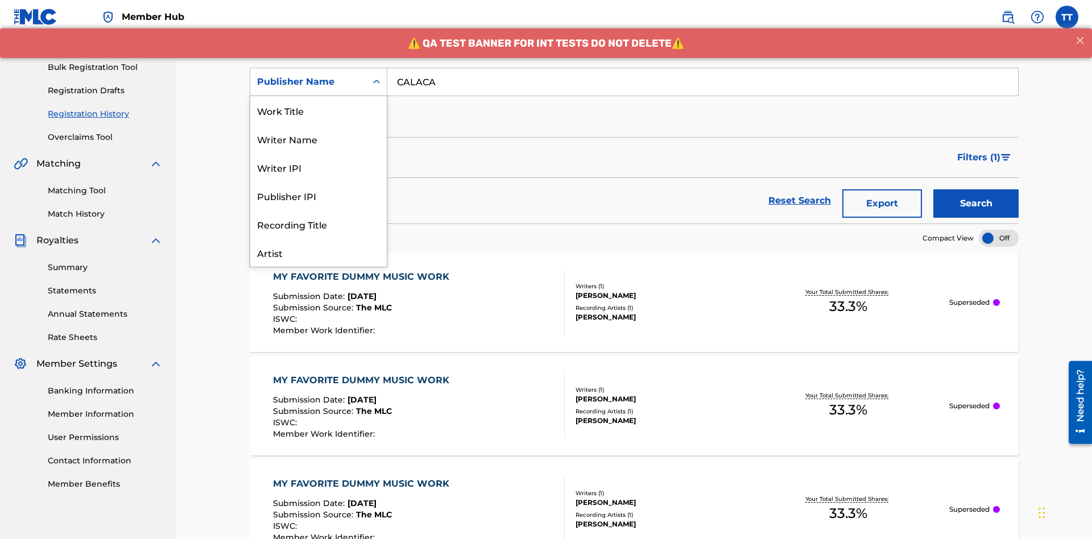
click at [319, 181] on div "Publisher IPI" at bounding box center [318, 195] width 137 height 28
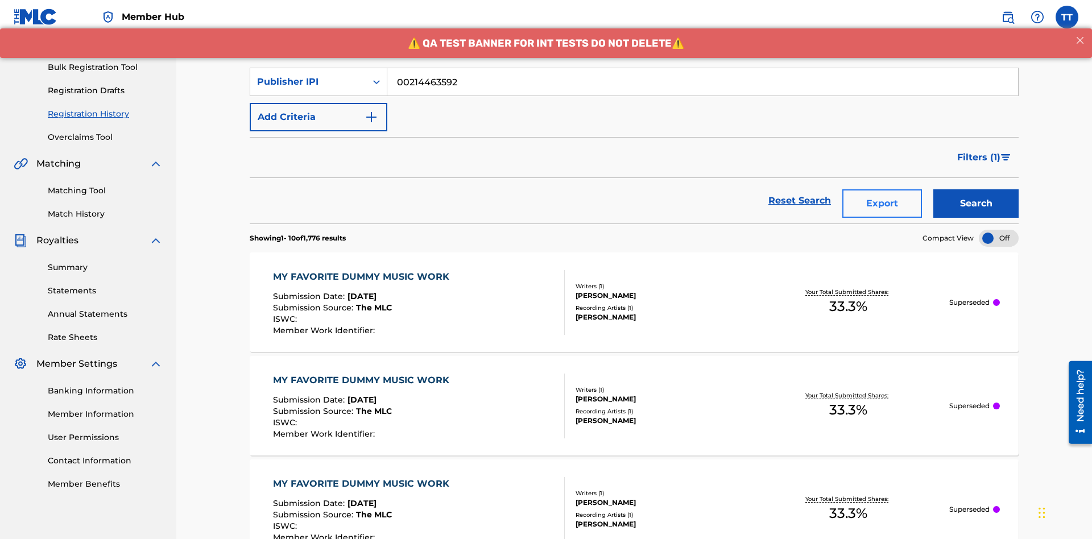
type input "00214463592"
click at [976, 189] on button "Search" at bounding box center [975, 203] width 85 height 28
click at [882, 189] on button "Export" at bounding box center [882, 203] width 80 height 28
